Goal: Find contact information: Find contact information

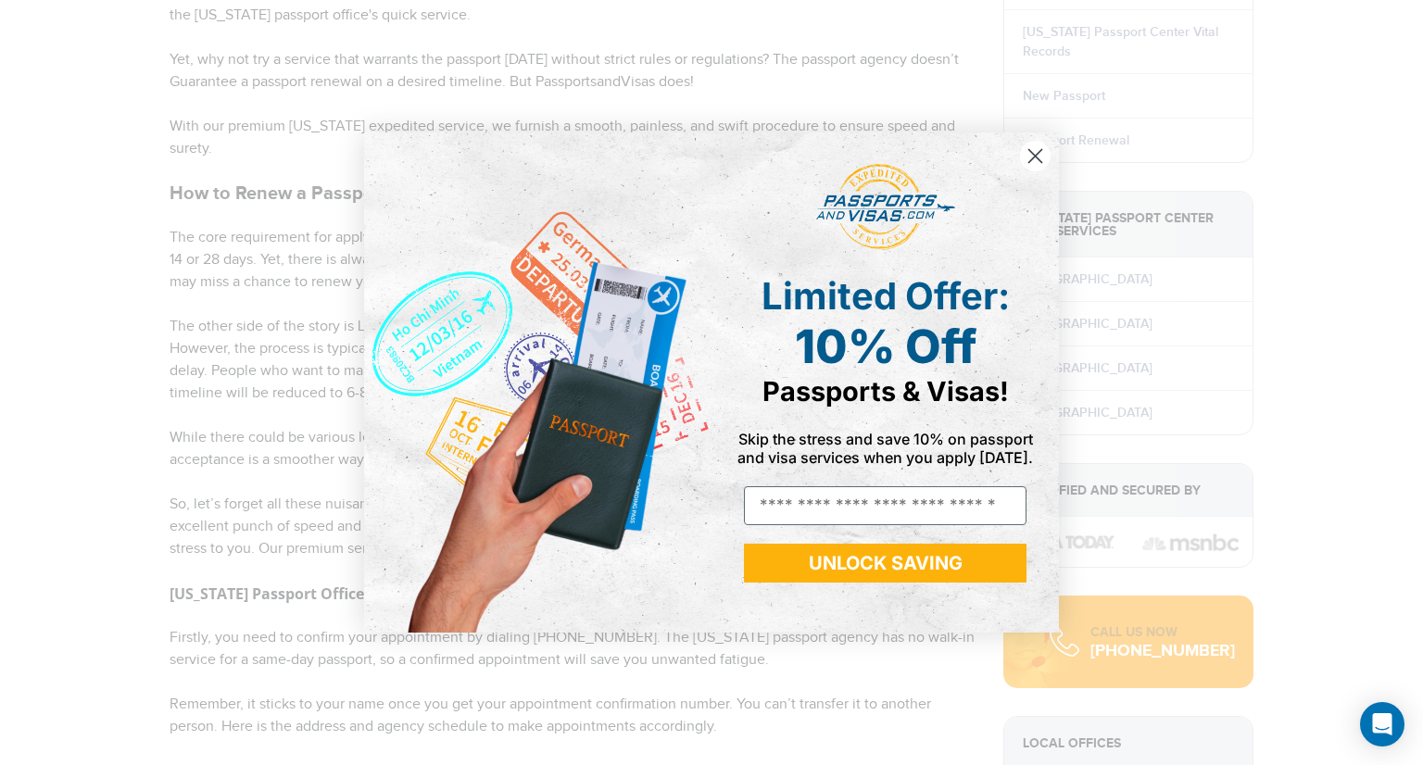
click at [1022, 162] on circle "Close dialog" at bounding box center [1035, 156] width 31 height 31
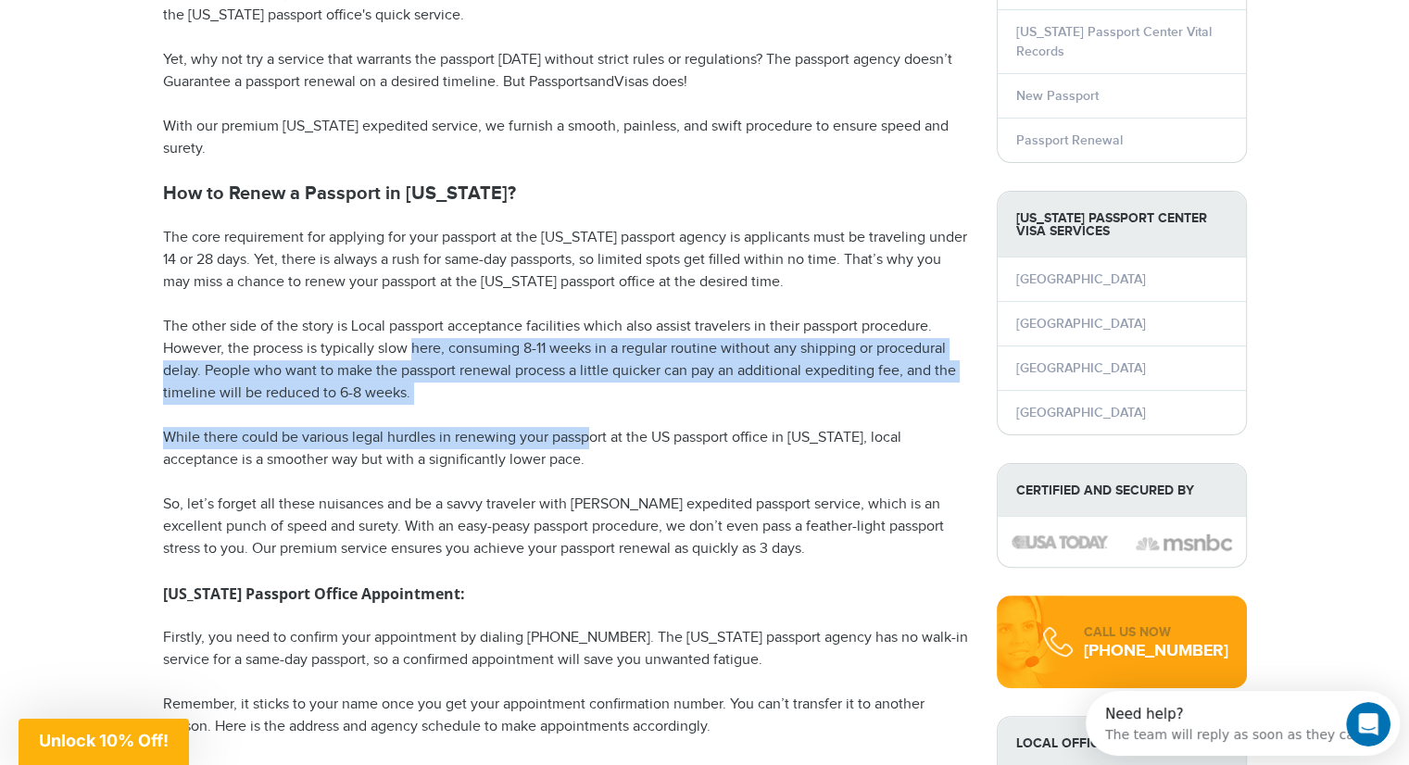
drag, startPoint x: 585, startPoint y: 407, endPoint x: 410, endPoint y: 357, distance: 182.0
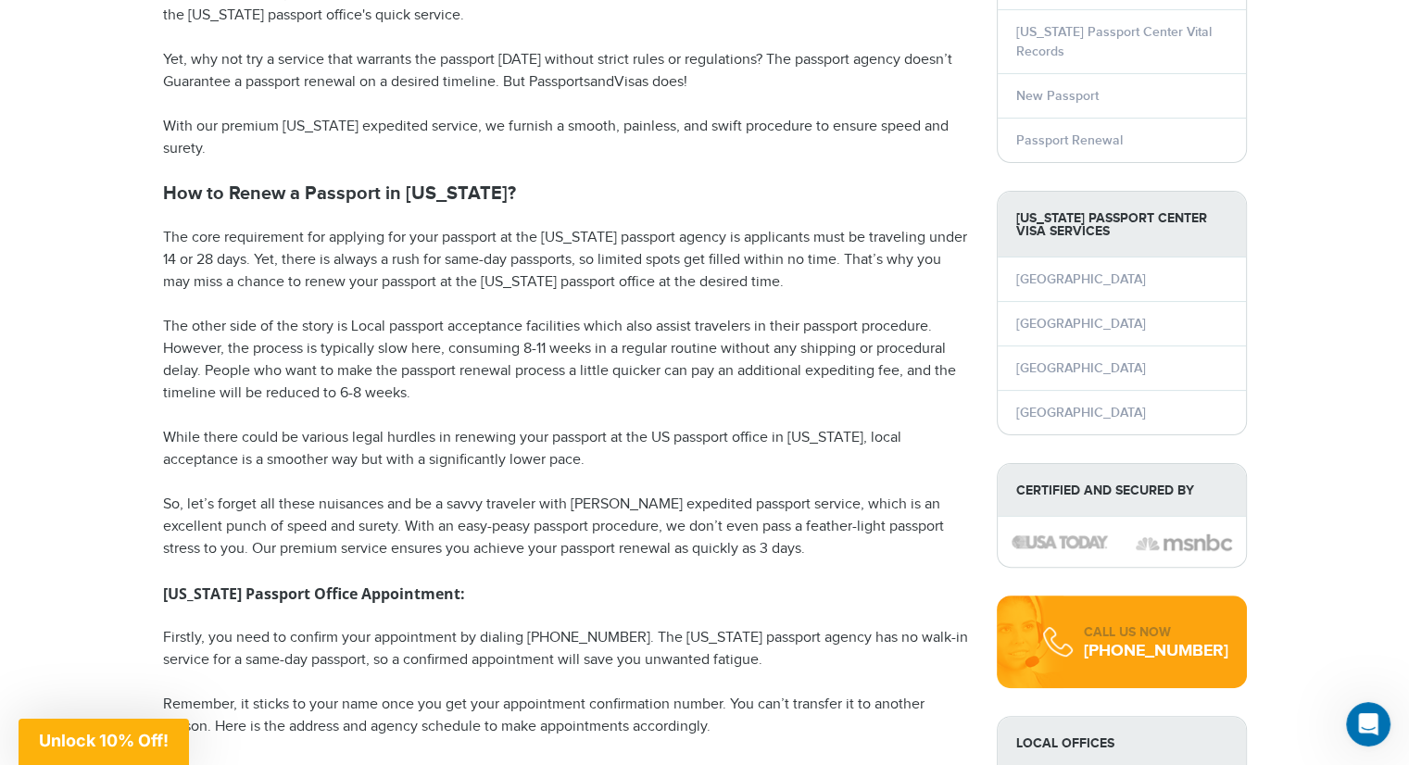
click at [381, 333] on p "The other side of the story is Local passport acceptance facilities which also …" at bounding box center [566, 360] width 806 height 89
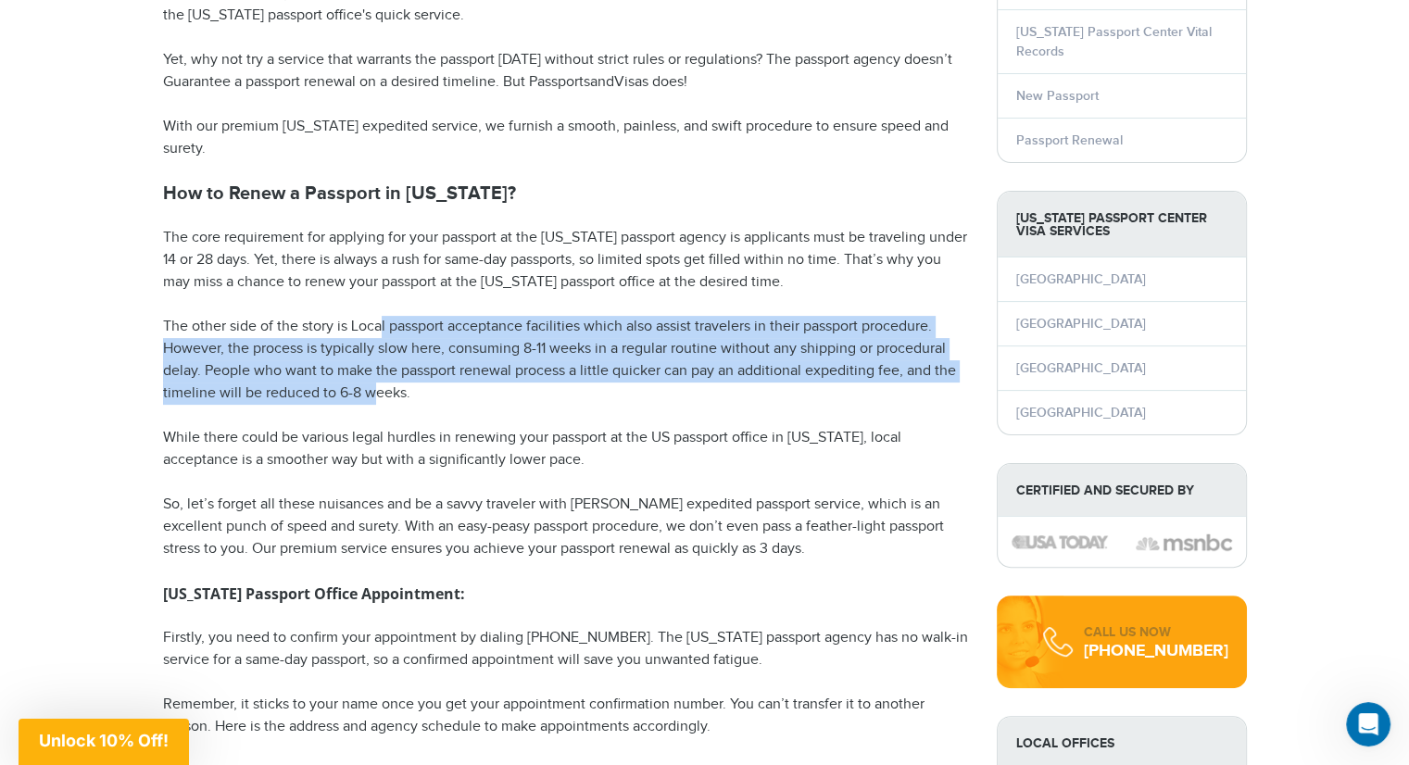
drag, startPoint x: 381, startPoint y: 333, endPoint x: 375, endPoint y: 395, distance: 61.4
click at [375, 395] on p "The other side of the story is Local passport acceptance facilities which also …" at bounding box center [566, 360] width 806 height 89
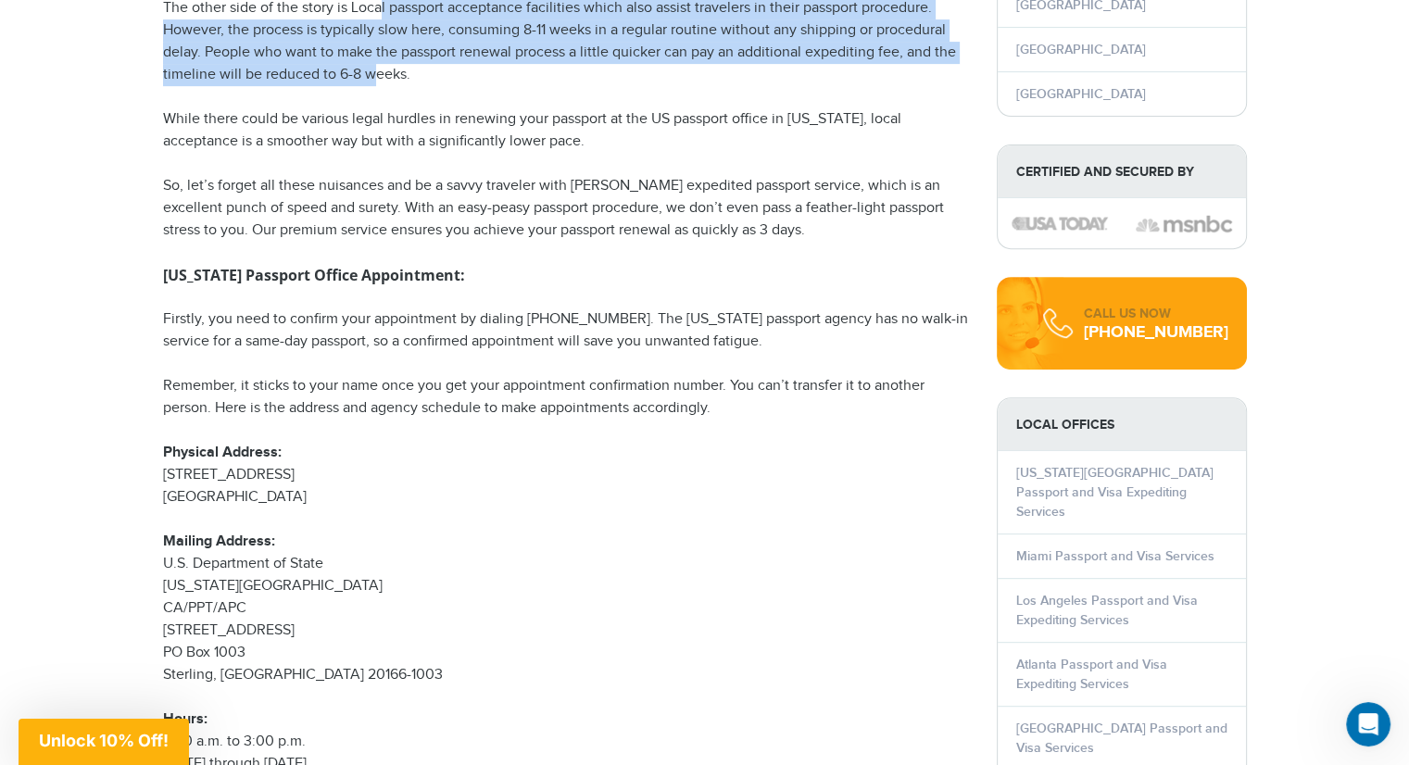
scroll to position [648, 0]
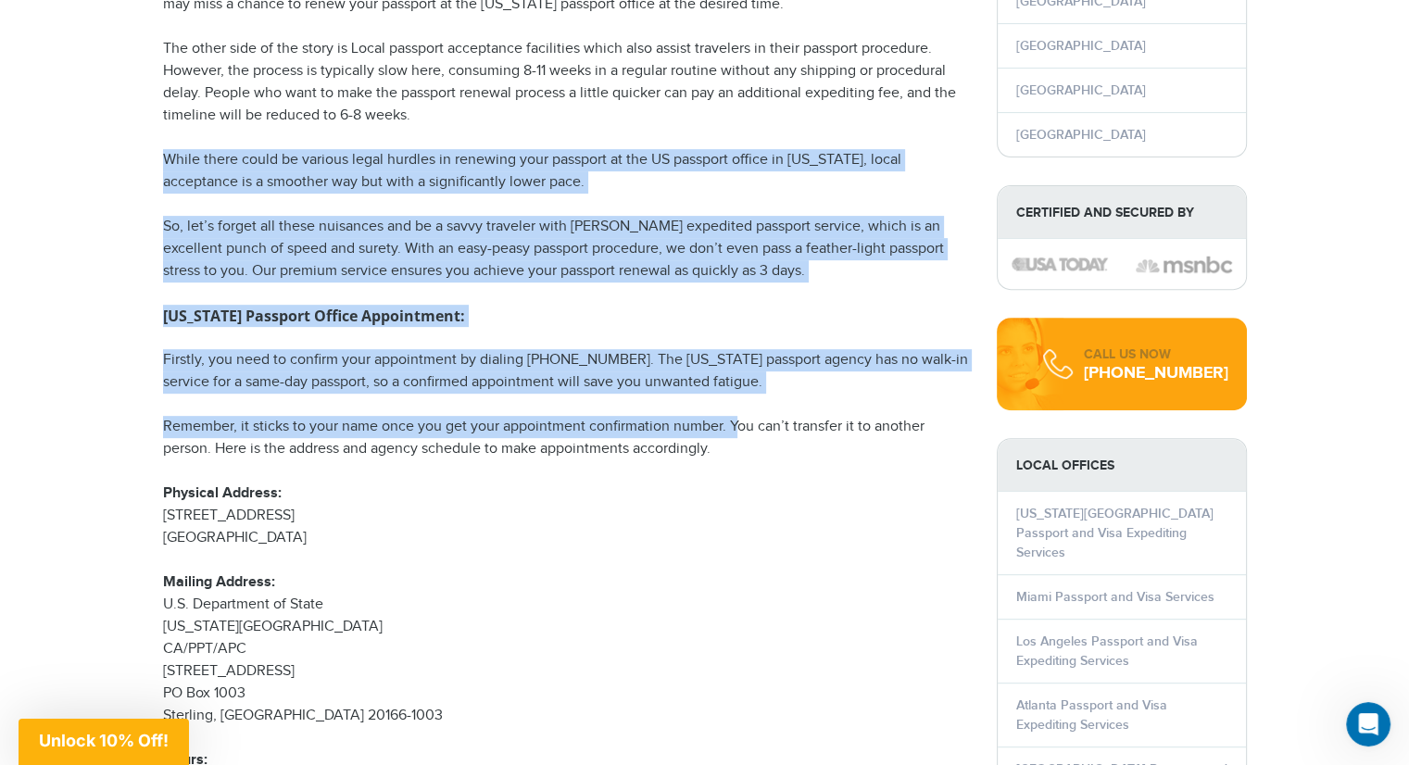
drag, startPoint x: 733, startPoint y: 436, endPoint x: 105, endPoint y: 161, distance: 686.4
